Goal: Navigation & Orientation: Find specific page/section

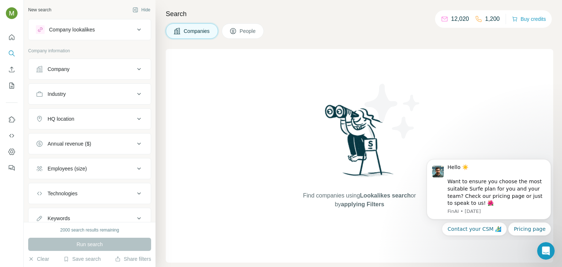
click at [531, 86] on div "Find companies using Lookalikes search or by applying Filters" at bounding box center [360, 156] width 388 height 214
click at [324, 43] on div "Search Companies People Find companies using Lookalikes search or by applying F…" at bounding box center [359, 133] width 407 height 267
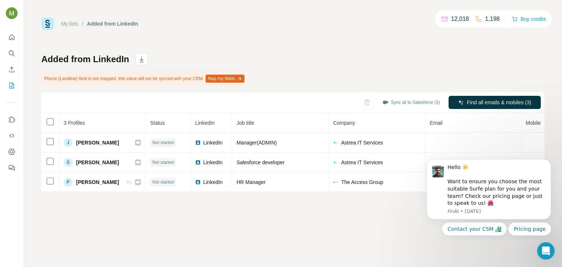
click at [74, 238] on div "My lists / Added from LinkedIn 12,018 1,198 Buy credits Added from LinkedIn Pho…" at bounding box center [293, 133] width 539 height 267
click at [352, 243] on div "My lists / Added from LinkedIn 12,018 1,198 Buy credits Added from LinkedIn Pho…" at bounding box center [293, 133] width 539 height 267
click at [14, 121] on icon "Use Surfe on LinkedIn" at bounding box center [12, 119] width 6 height 6
click at [12, 38] on icon "Quick start" at bounding box center [11, 37] width 7 height 7
